Goal: Complete application form: Complete application form

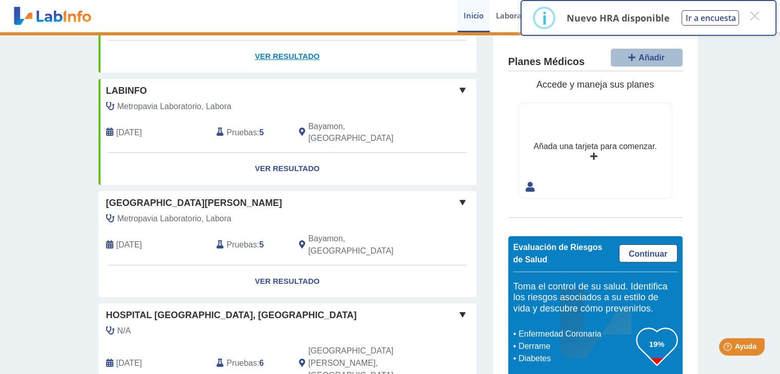
scroll to position [308, 0]
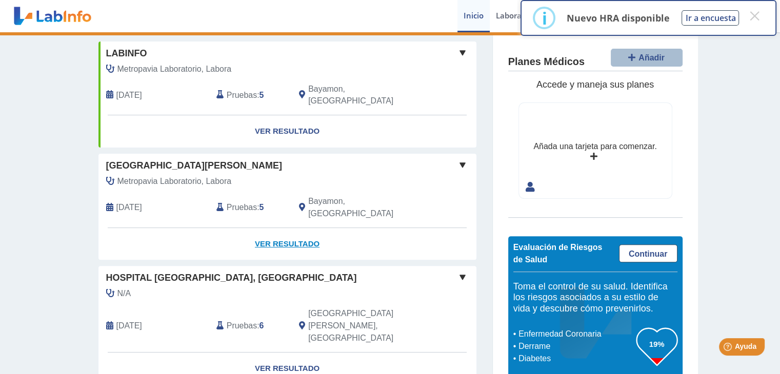
click at [285, 228] on link "Ver Resultado" at bounding box center [287, 244] width 378 height 32
click at [275, 228] on link "Ver Resultado" at bounding box center [287, 244] width 378 height 32
click at [458, 159] on span at bounding box center [463, 165] width 12 height 12
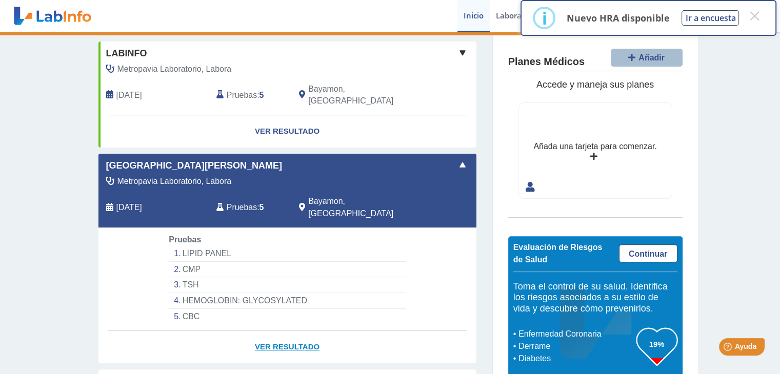
click at [265, 331] on link "Ver Resultado" at bounding box center [287, 347] width 378 height 32
click at [279, 331] on link "Ver Resultado" at bounding box center [287, 347] width 378 height 32
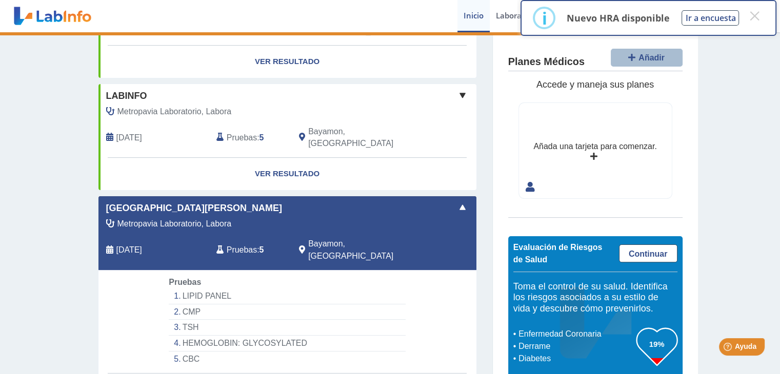
scroll to position [205, 0]
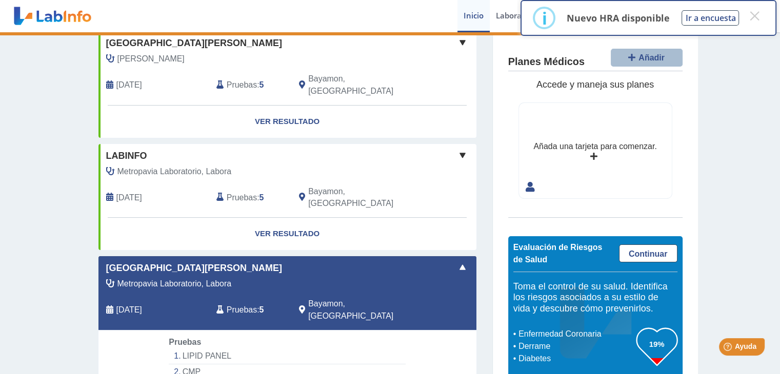
click at [181, 278] on span "Metropavia Laboratorio, Labora" at bounding box center [174, 284] width 114 height 12
click at [254, 278] on div "Metropavia Laboratorio, Labora" at bounding box center [263, 284] width 331 height 12
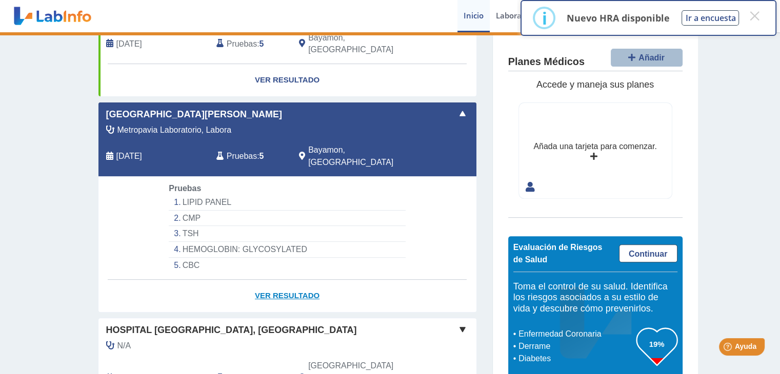
click at [269, 280] on link "Ver Resultado" at bounding box center [287, 296] width 378 height 32
click at [290, 280] on link "Ver Resultado" at bounding box center [287, 296] width 378 height 32
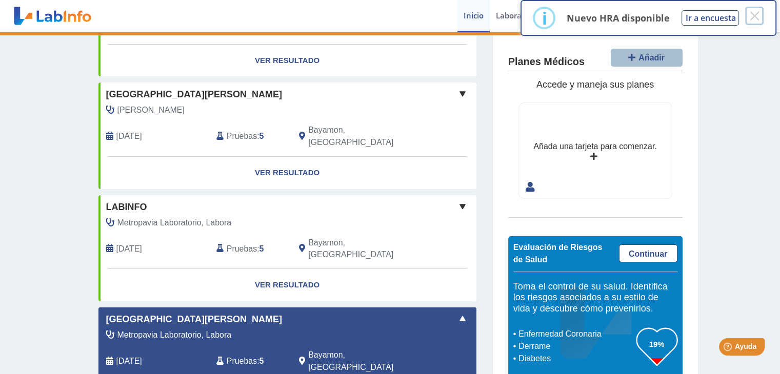
drag, startPoint x: 756, startPoint y: 19, endPoint x: 742, endPoint y: 25, distance: 15.0
click at [757, 19] on button "×" at bounding box center [754, 16] width 18 height 18
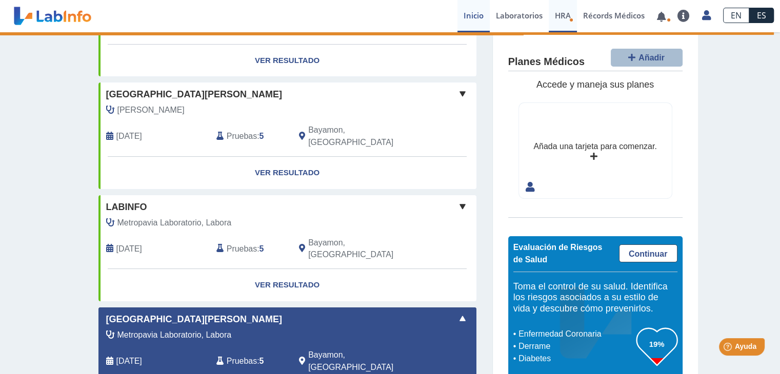
click at [563, 15] on span "HRA" at bounding box center [563, 15] width 16 height 10
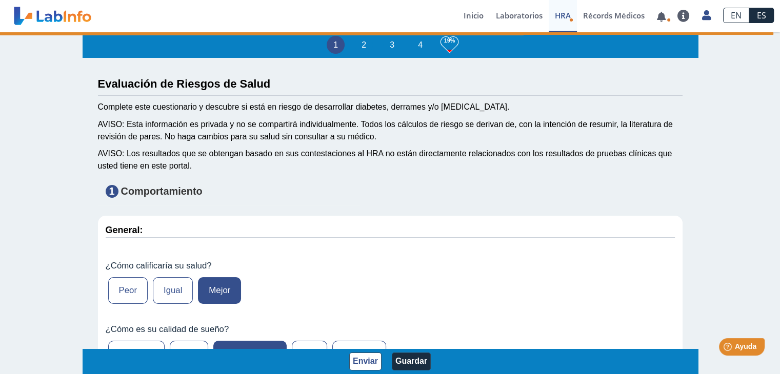
scroll to position [51, 0]
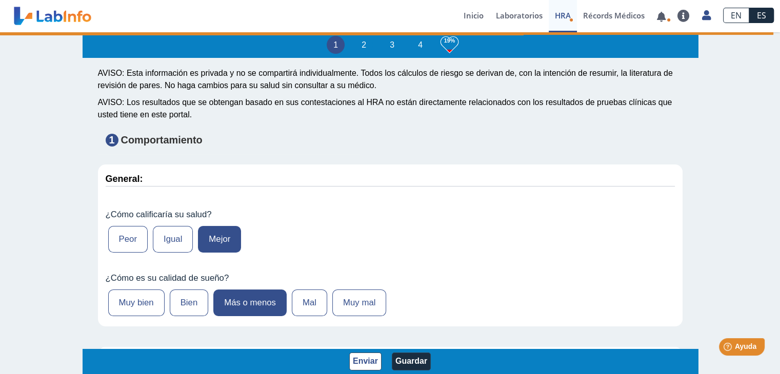
click at [216, 249] on label "Mejor" at bounding box center [219, 239] width 43 height 27
click at [0, 0] on input "Mejor" at bounding box center [0, 0] width 0 height 0
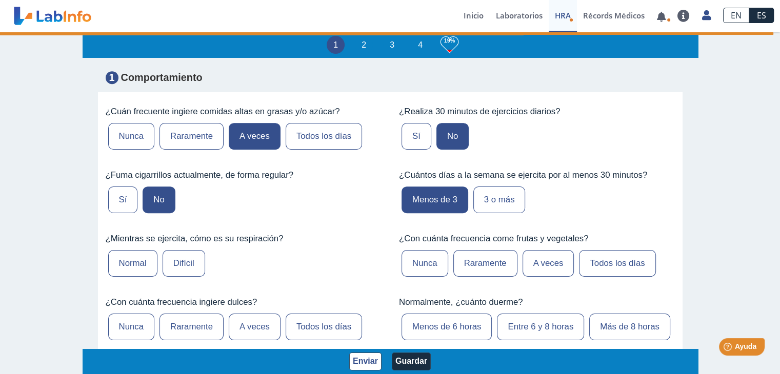
scroll to position [564, 0]
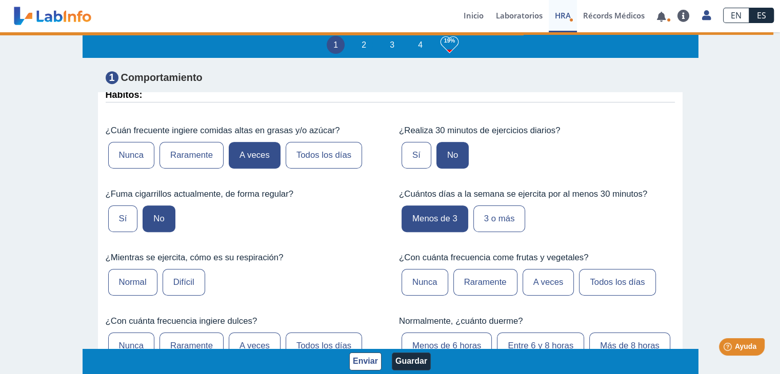
click at [603, 295] on label "Todos los días" at bounding box center [617, 282] width 76 height 27
click at [0, 0] on input "Todos los días" at bounding box center [0, 0] width 0 height 0
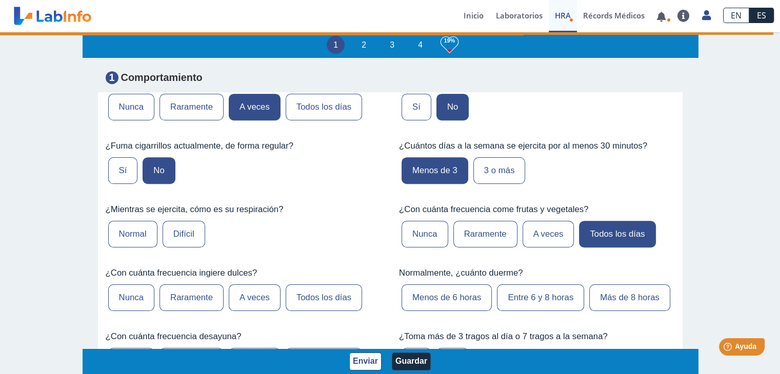
scroll to position [667, 0]
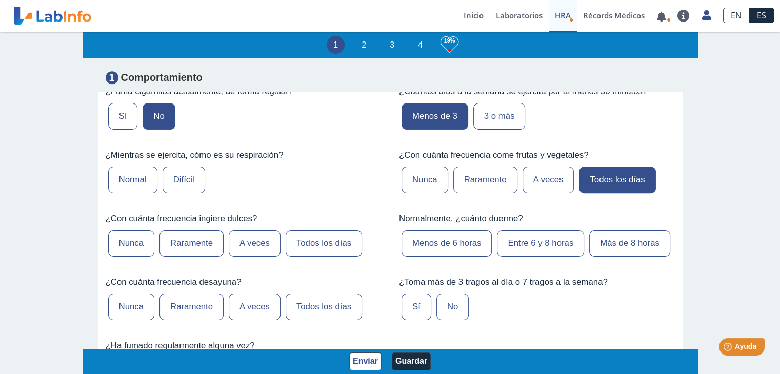
click at [266, 257] on label "A veces" at bounding box center [255, 243] width 52 height 27
click at [0, 0] on input "A veces" at bounding box center [0, 0] width 0 height 0
click at [187, 257] on label "Raramente" at bounding box center [192, 243] width 64 height 27
click at [0, 0] on input "Raramente" at bounding box center [0, 0] width 0 height 0
click at [511, 257] on label "Entre 6 y 8 horas" at bounding box center [540, 243] width 87 height 27
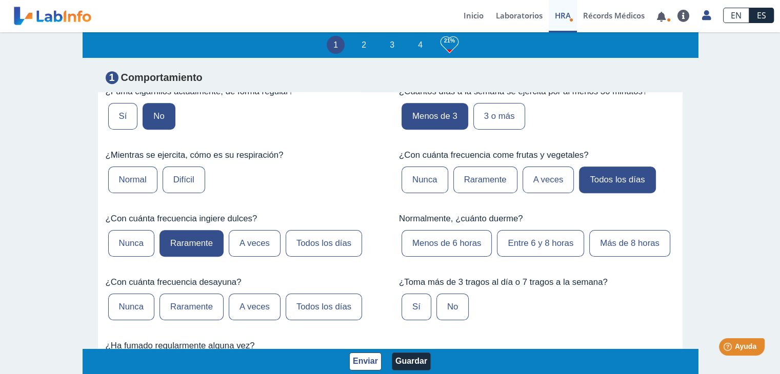
click at [0, 0] on input "Entre 6 y 8 horas" at bounding box center [0, 0] width 0 height 0
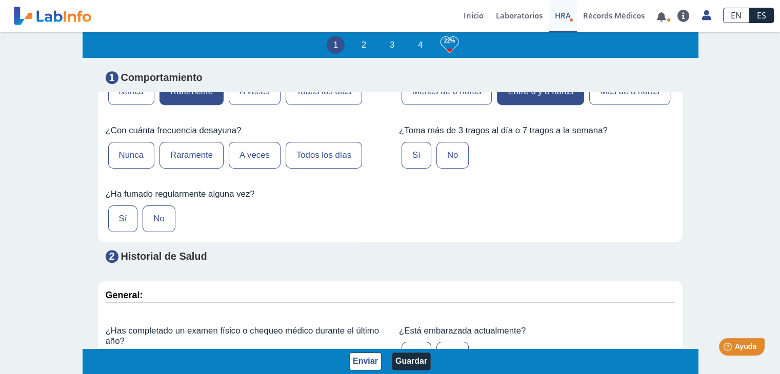
scroll to position [769, 0]
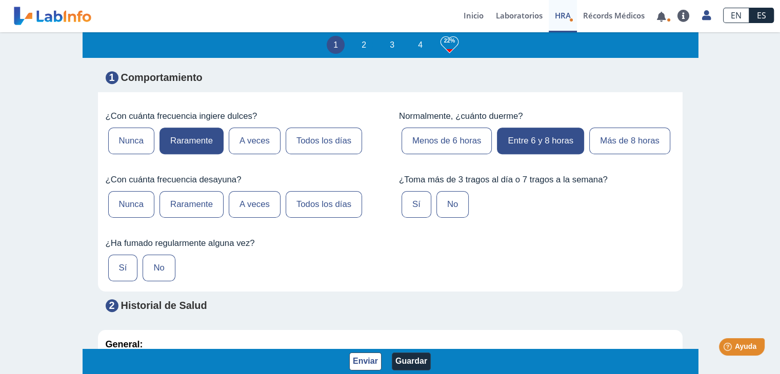
click at [251, 218] on label "A veces" at bounding box center [255, 204] width 52 height 27
click at [0, 0] on input "A veces" at bounding box center [0, 0] width 0 height 0
click at [447, 218] on label "No" at bounding box center [453, 204] width 32 height 27
click at [0, 0] on input "No" at bounding box center [0, 0] width 0 height 0
click at [165, 282] on label "No" at bounding box center [159, 268] width 32 height 27
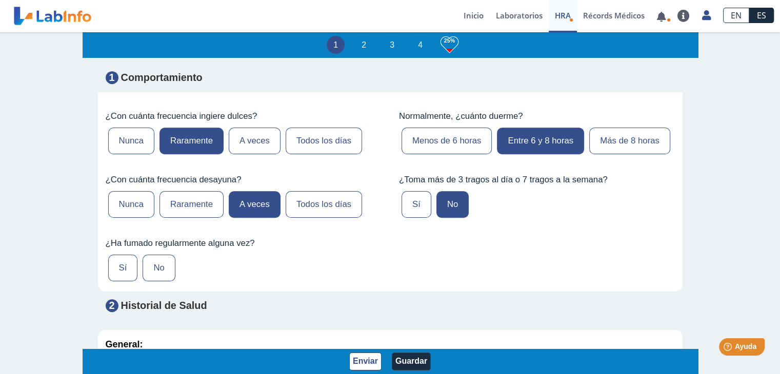
click at [0, 0] on input "No" at bounding box center [0, 0] width 0 height 0
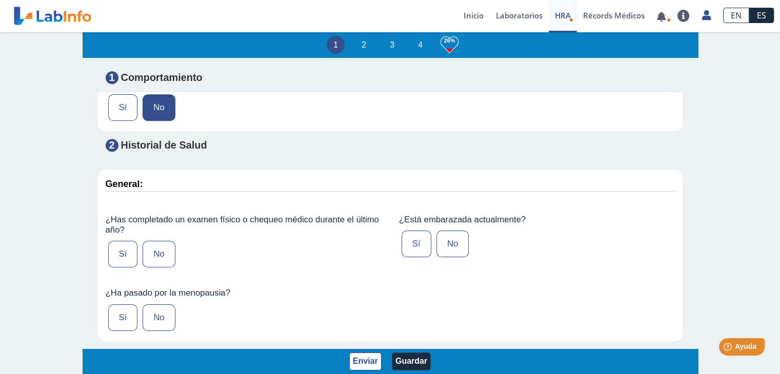
scroll to position [975, 0]
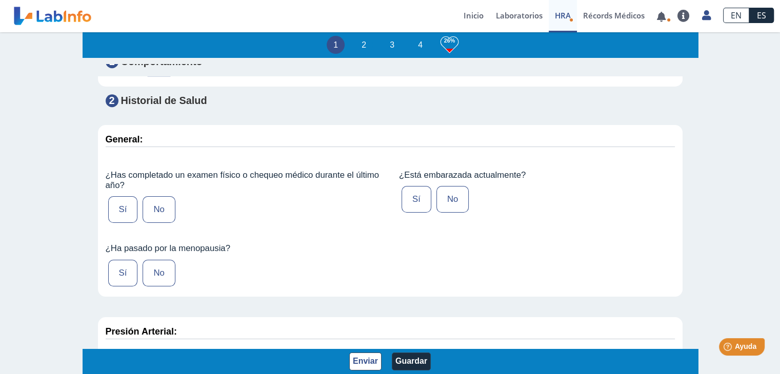
click at [166, 223] on label "No" at bounding box center [159, 209] width 32 height 27
click at [0, 0] on input "No" at bounding box center [0, 0] width 0 height 0
click at [451, 213] on label "No" at bounding box center [453, 199] width 32 height 27
click at [0, 0] on input "No" at bounding box center [0, 0] width 0 height 0
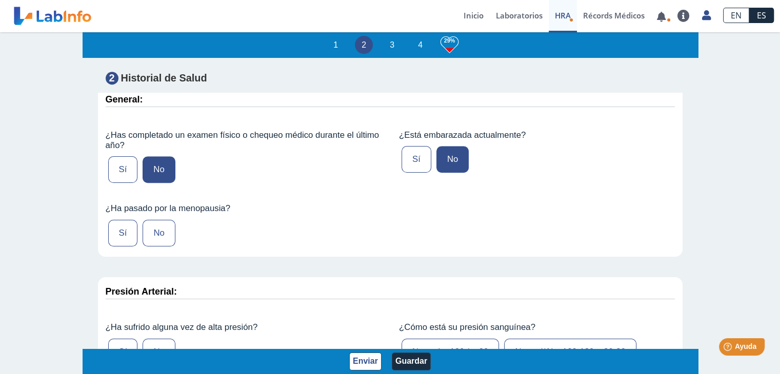
scroll to position [1129, 0]
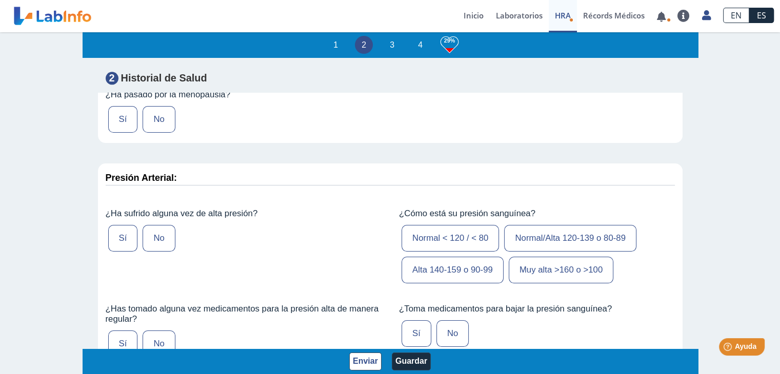
click at [122, 133] on label "Sí" at bounding box center [123, 119] width 30 height 27
click at [0, 0] on input "Sí" at bounding box center [0, 0] width 0 height 0
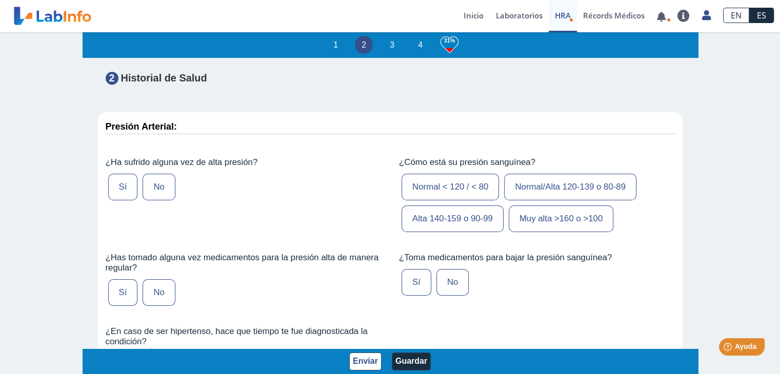
click at [110, 201] on label "Sí" at bounding box center [123, 187] width 30 height 27
click at [0, 0] on input "Sí" at bounding box center [0, 0] width 0 height 0
click at [479, 201] on label "Normal < 120 / < 80" at bounding box center [450, 187] width 97 height 27
click at [0, 0] on input "Normal < 120 / < 80" at bounding box center [0, 0] width 0 height 0
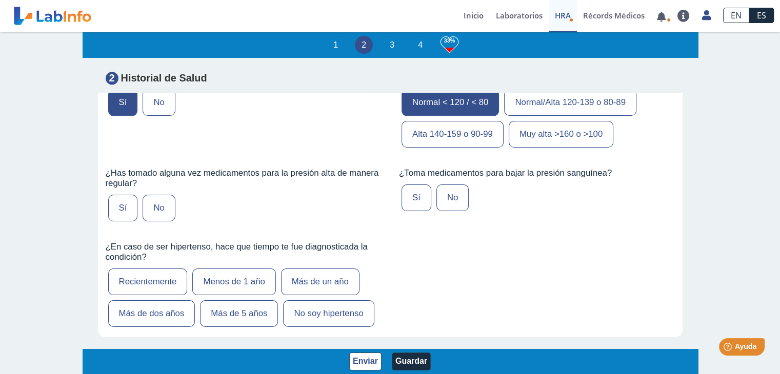
scroll to position [1334, 0]
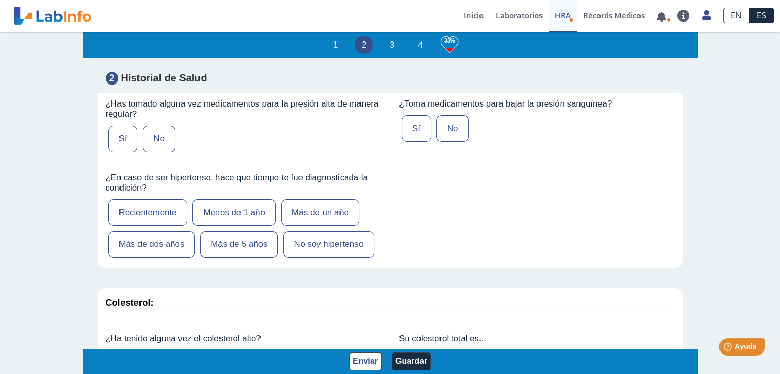
click at [111, 152] on label "Sí" at bounding box center [123, 139] width 30 height 27
click at [0, 0] on input "Sí" at bounding box center [0, 0] width 0 height 0
click at [412, 142] on label "Sí" at bounding box center [417, 128] width 30 height 27
click at [0, 0] on input "Sí" at bounding box center [0, 0] width 0 height 0
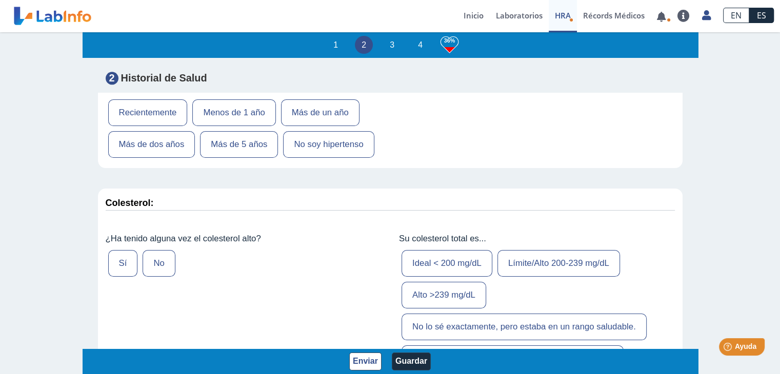
scroll to position [1436, 0]
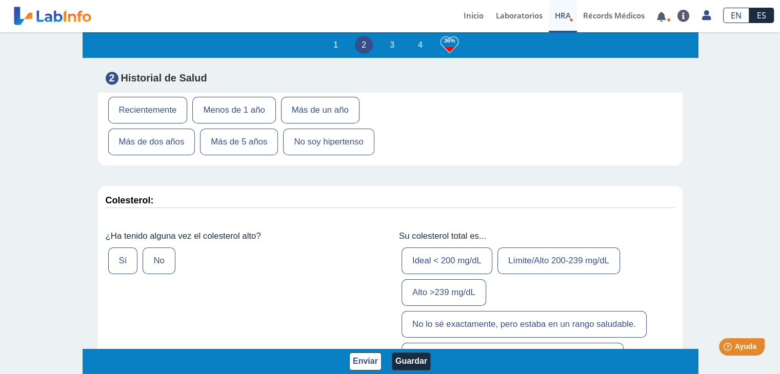
click at [233, 155] on label "Más de 5 años" at bounding box center [239, 142] width 78 height 27
click at [0, 0] on input "Más de 5 años" at bounding box center [0, 0] width 0 height 0
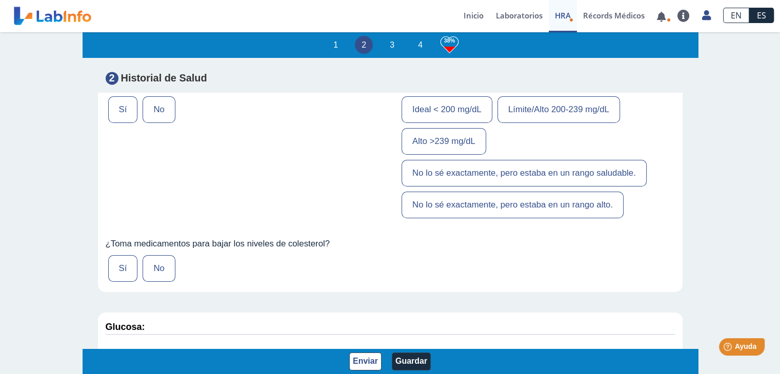
scroll to position [1590, 0]
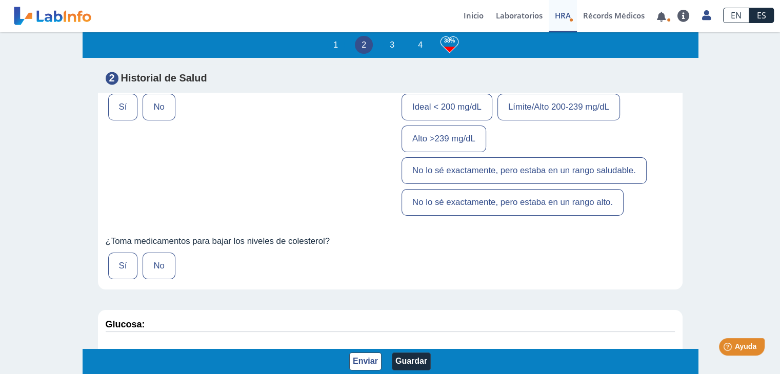
click at [117, 121] on label "Sí" at bounding box center [123, 107] width 30 height 27
click at [0, 0] on input "Sí" at bounding box center [0, 0] width 0 height 0
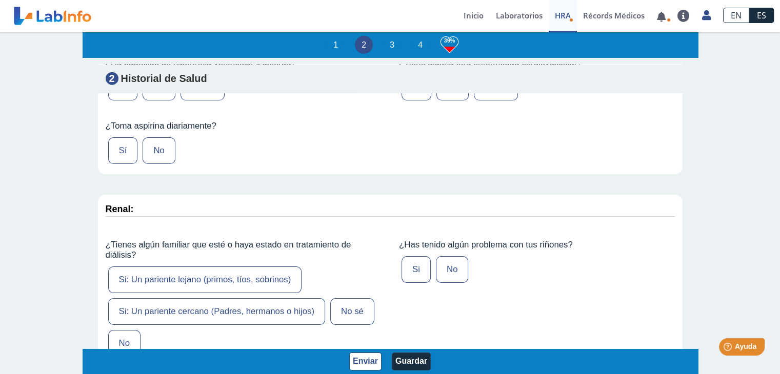
scroll to position [2719, 0]
